Goal: Information Seeking & Learning: Learn about a topic

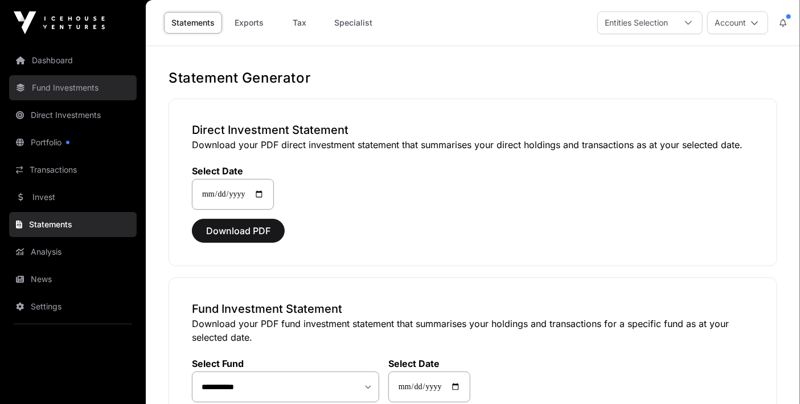
click at [42, 88] on link "Fund Investments" at bounding box center [73, 87] width 128 height 25
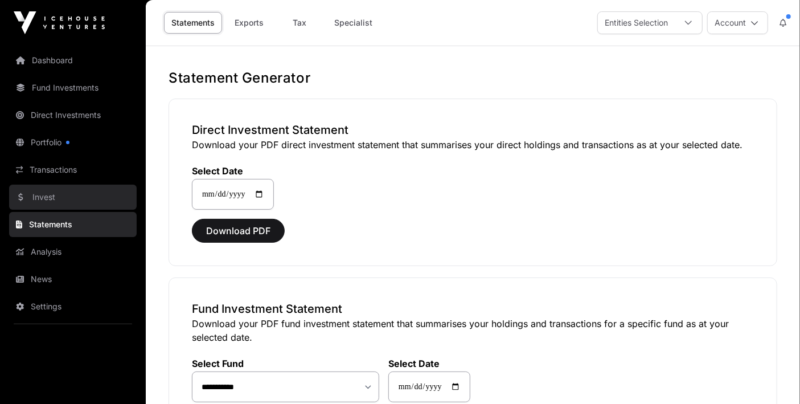
click at [43, 196] on link "Invest" at bounding box center [73, 196] width 128 height 25
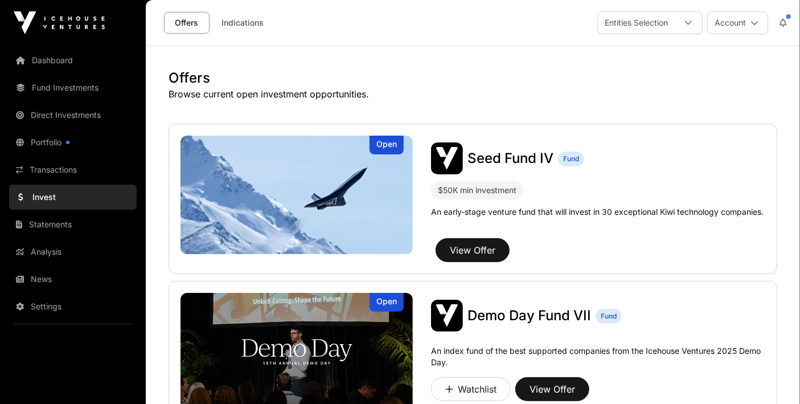
click at [43, 196] on link "Invest" at bounding box center [73, 196] width 128 height 25
click at [43, 198] on link "Invest" at bounding box center [73, 196] width 128 height 25
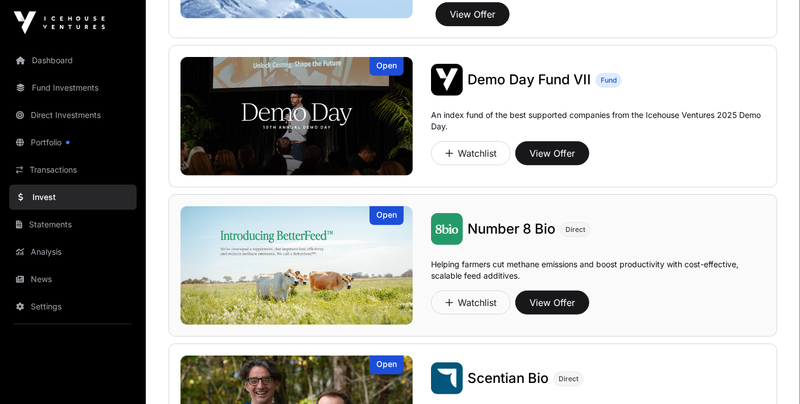
scroll to position [57, 0]
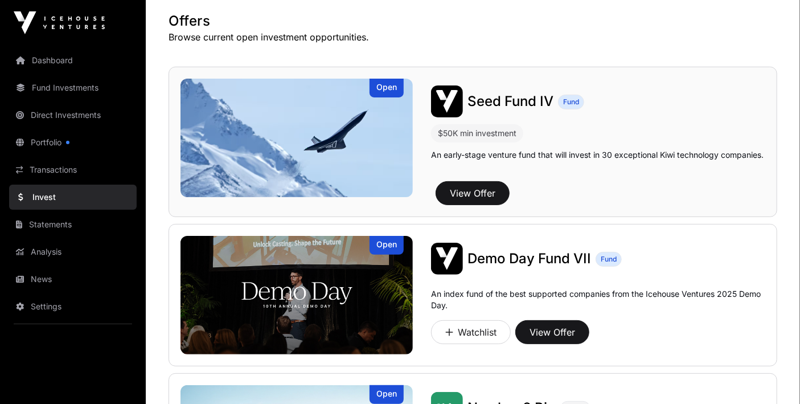
click at [487, 104] on span "Seed Fund IV" at bounding box center [510, 101] width 86 height 17
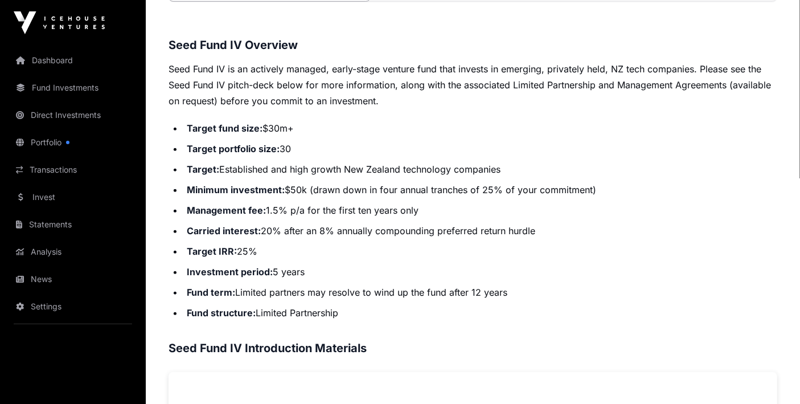
scroll to position [173, 0]
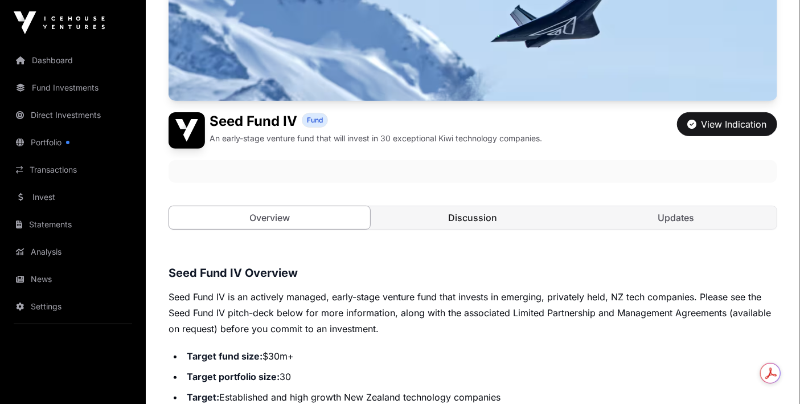
click at [484, 215] on link "Discussion" at bounding box center [472, 217] width 201 height 23
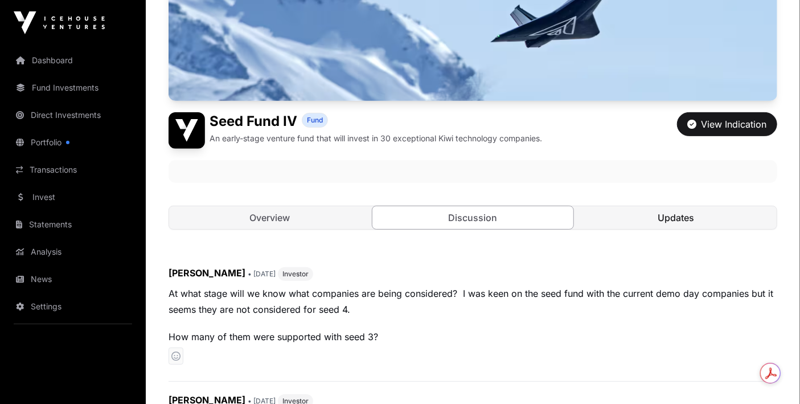
click at [677, 220] on link "Updates" at bounding box center [676, 217] width 201 height 23
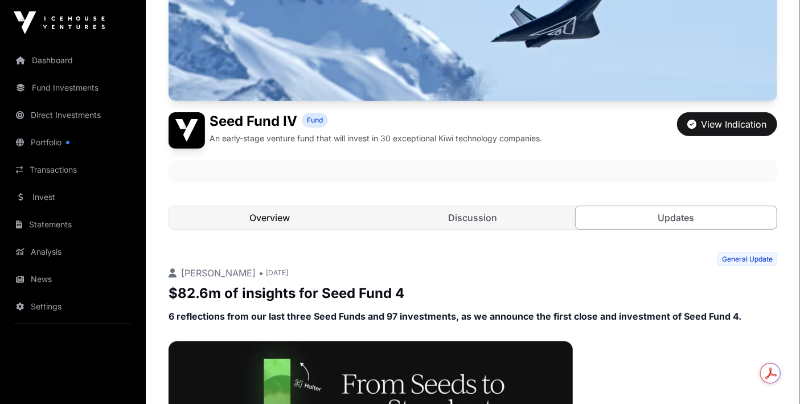
click at [281, 217] on link "Overview" at bounding box center [269, 217] width 201 height 23
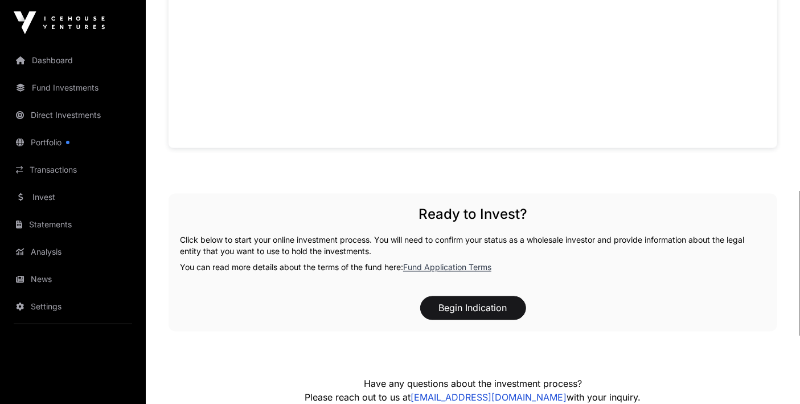
scroll to position [970, 0]
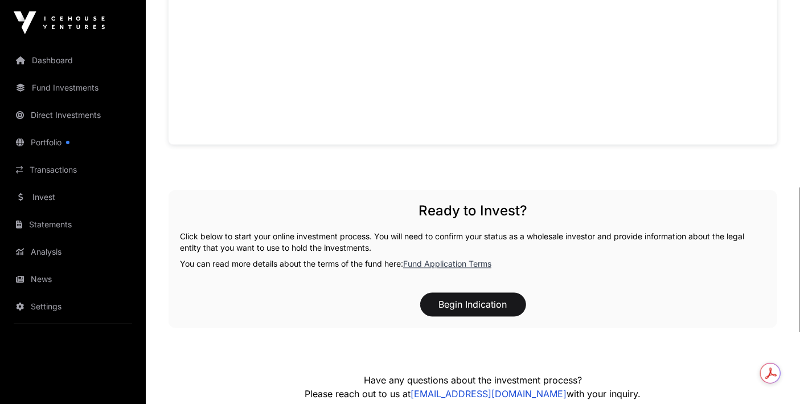
click at [436, 262] on link "Fund Application Terms" at bounding box center [447, 264] width 88 height 10
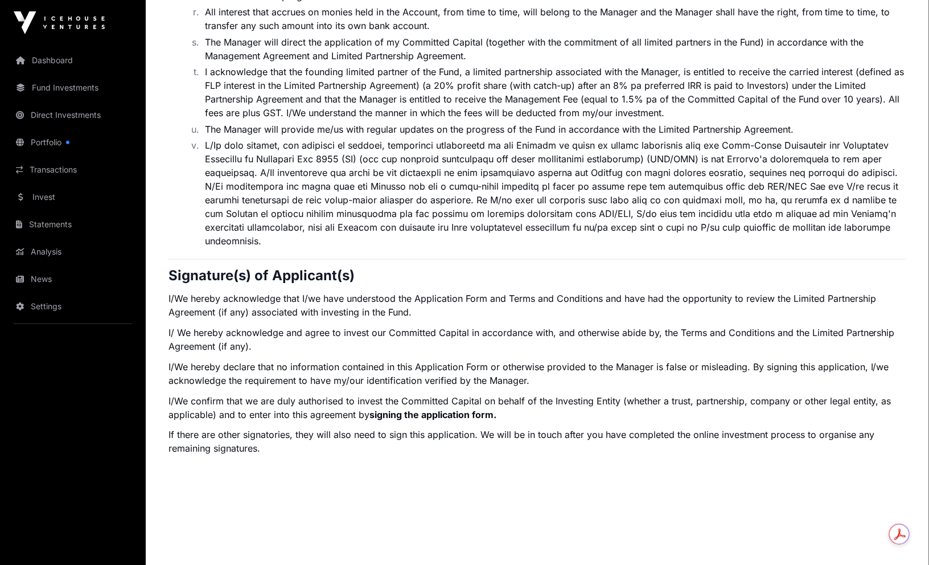
scroll to position [2210, 0]
